Goal: Transaction & Acquisition: Obtain resource

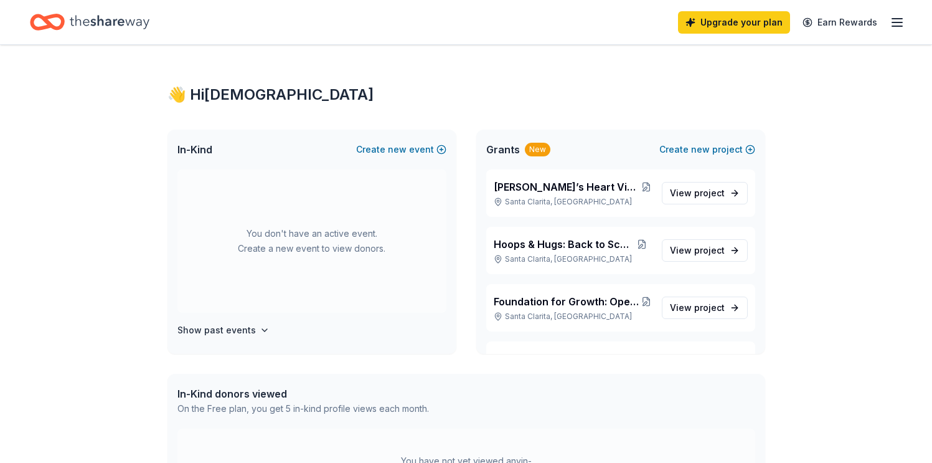
click at [132, 22] on icon "Home" at bounding box center [110, 22] width 80 height 26
click at [62, 26] on icon "Home" at bounding box center [53, 22] width 19 height 12
click at [893, 27] on icon "button" at bounding box center [897, 22] width 15 height 15
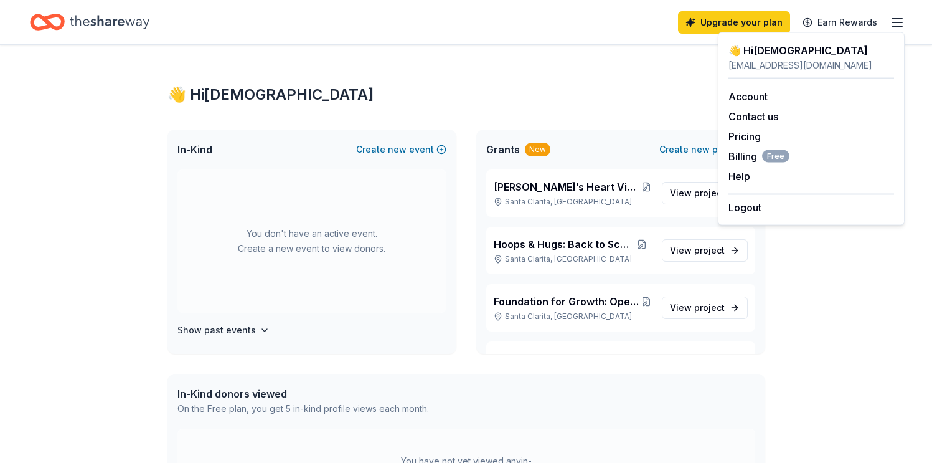
click at [817, 286] on div "👋 Hi [PERSON_NAME] In-Kind Create new event You don't have an active event. Cre…" at bounding box center [466, 396] width 932 height 702
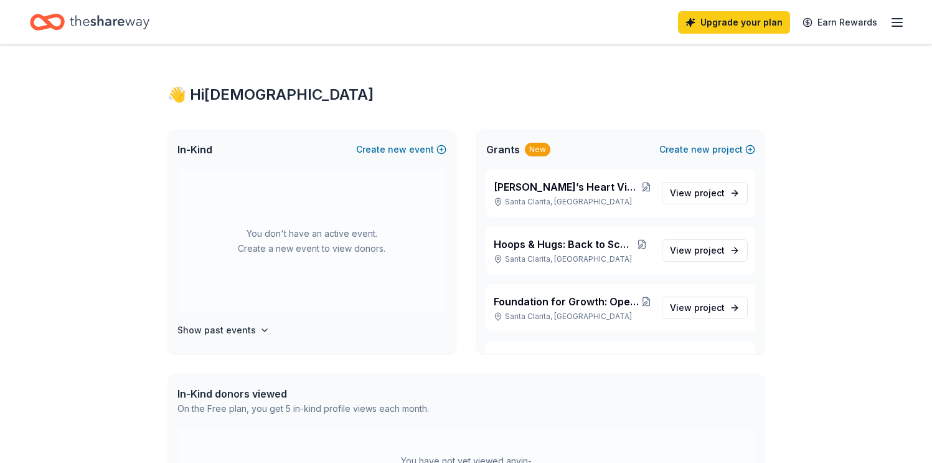
click at [894, 23] on icon "button" at bounding box center [897, 22] width 15 height 15
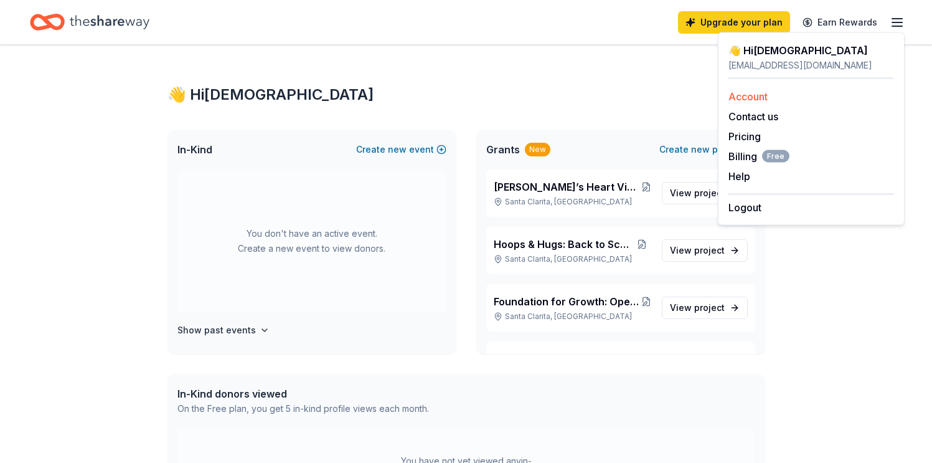
click at [762, 95] on link "Account" at bounding box center [748, 96] width 39 height 12
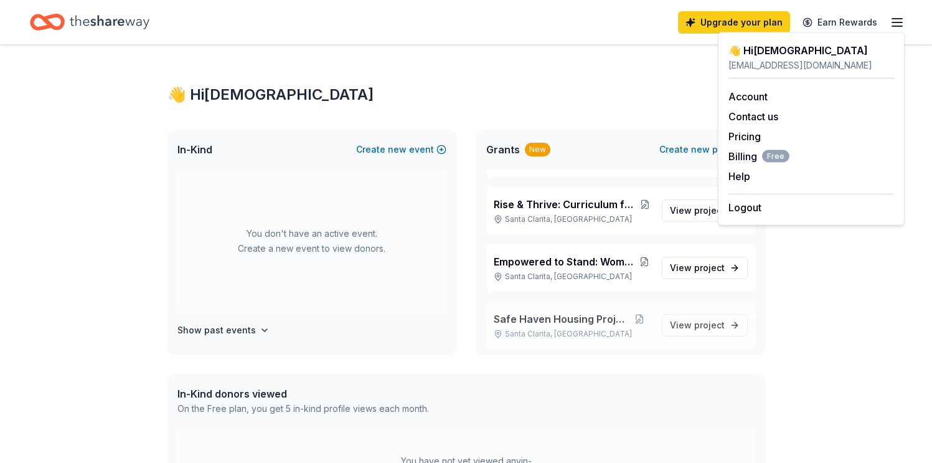
scroll to position [159, 0]
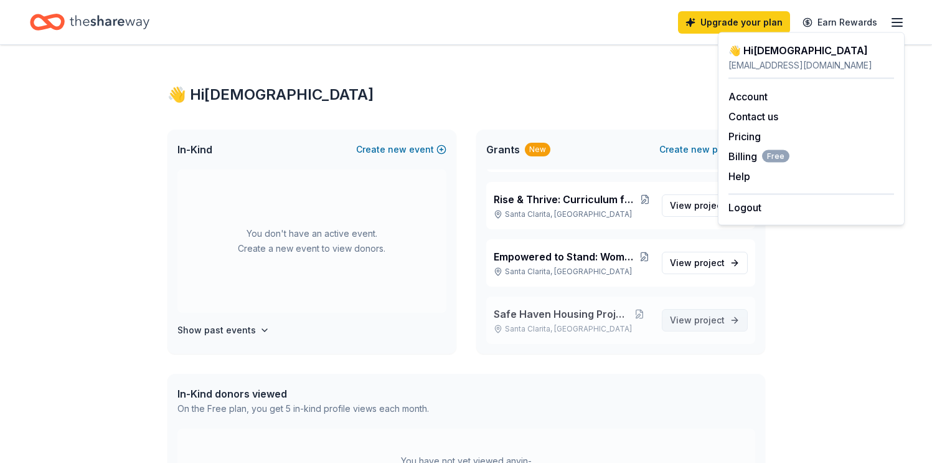
click at [697, 322] on span "project" at bounding box center [709, 319] width 31 height 11
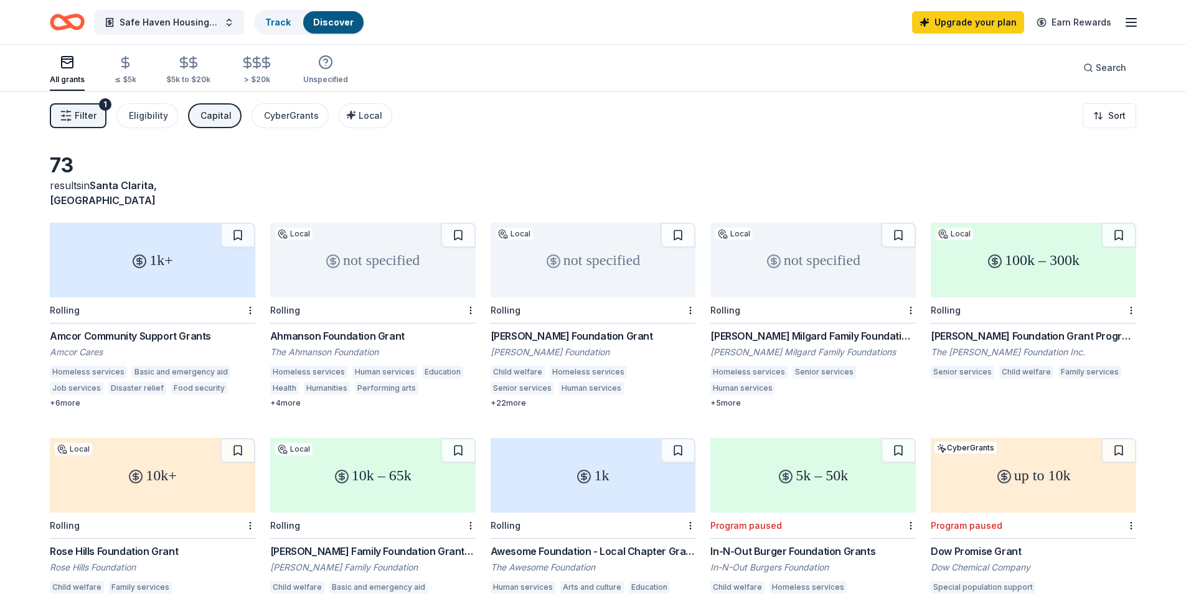
click at [771, 329] on div "[PERSON_NAME] Milgard Family Foundations Grants" at bounding box center [812, 336] width 205 height 15
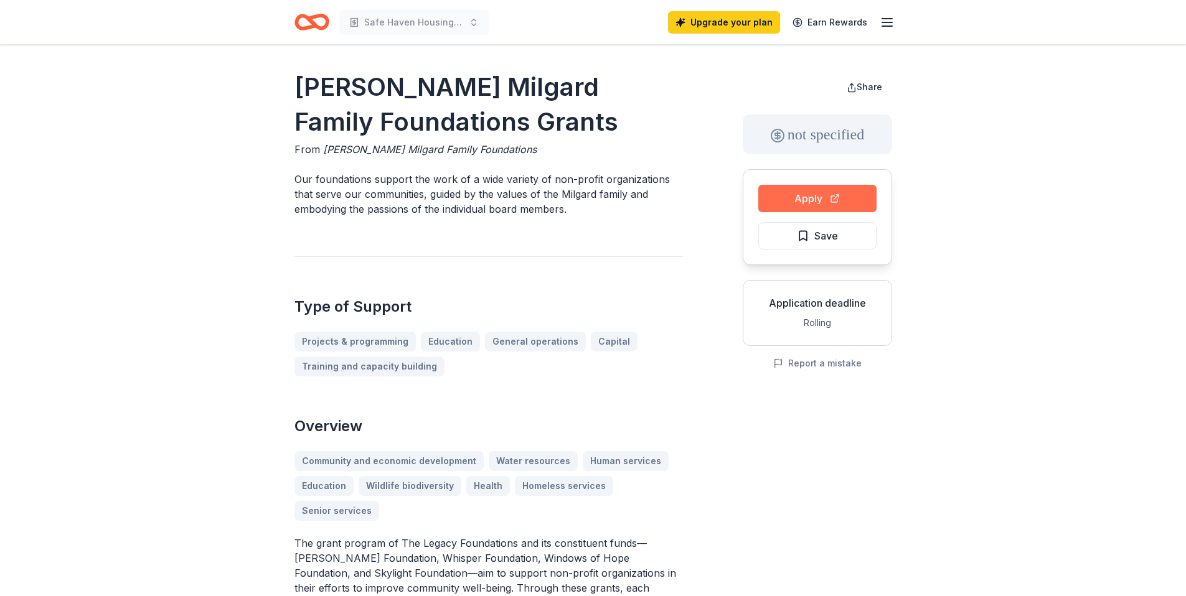
click at [796, 204] on button "Apply" at bounding box center [817, 198] width 118 height 27
